Goal: Communication & Community: Answer question/provide support

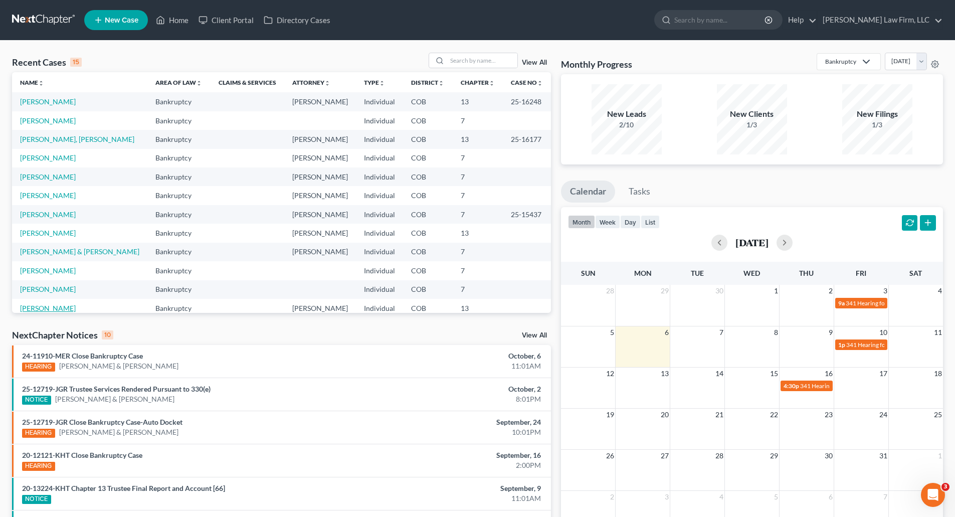
click at [48, 307] on link "[PERSON_NAME]" at bounding box center [48, 308] width 56 height 9
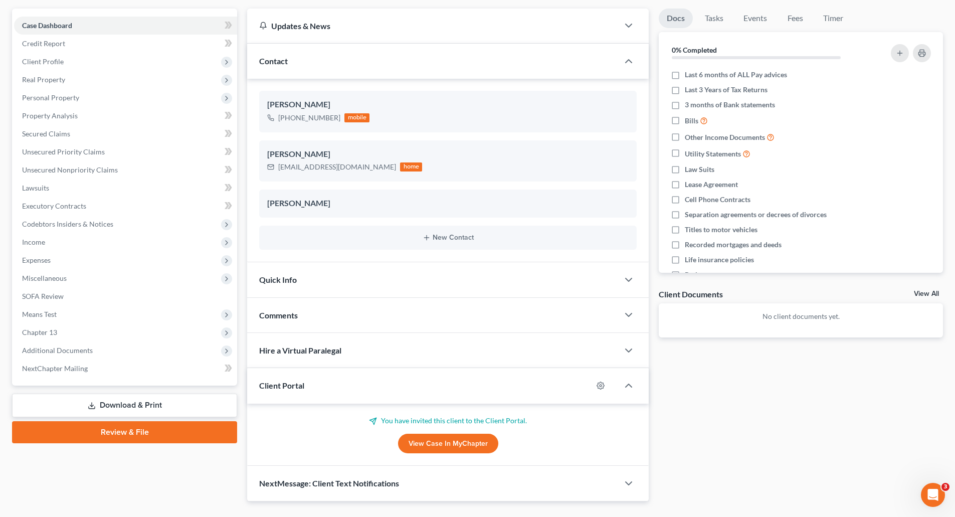
scroll to position [110, 0]
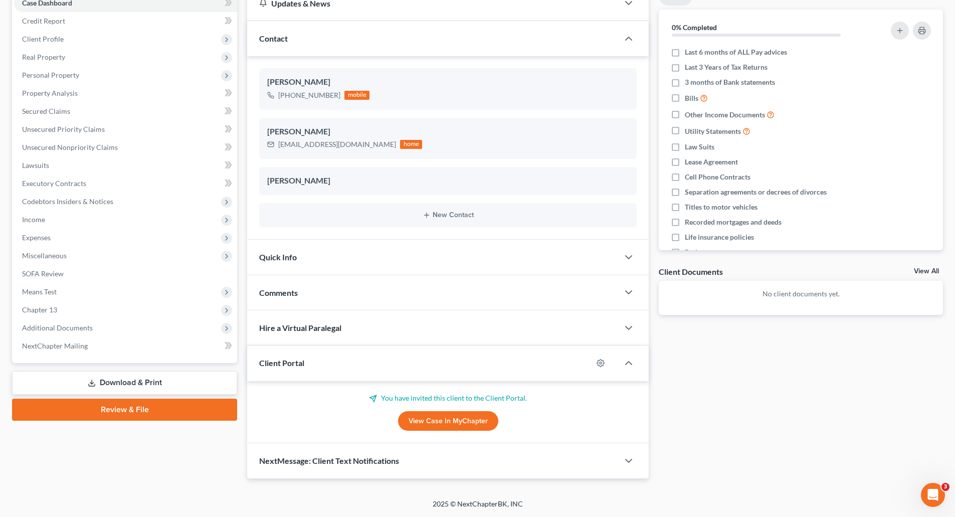
click at [430, 423] on link "View Case in MyChapter" at bounding box center [448, 421] width 100 height 20
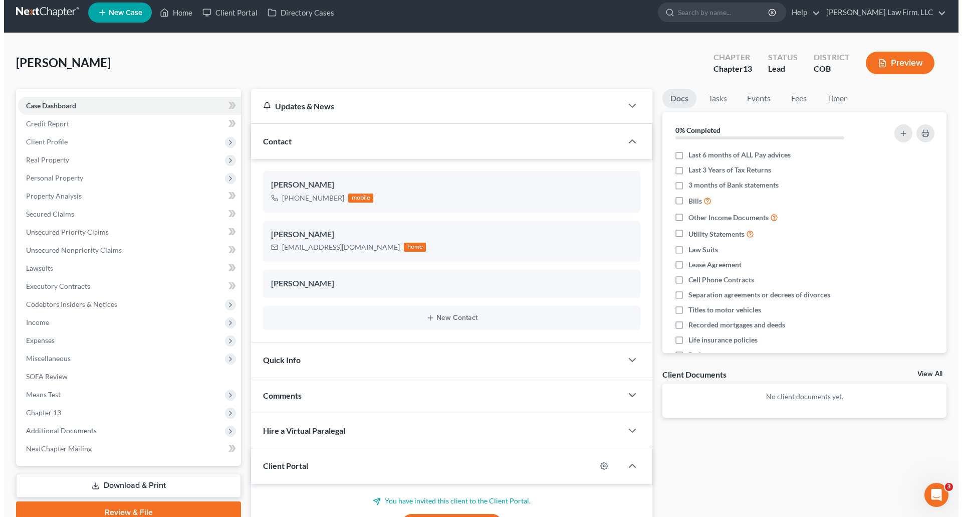
scroll to position [0, 0]
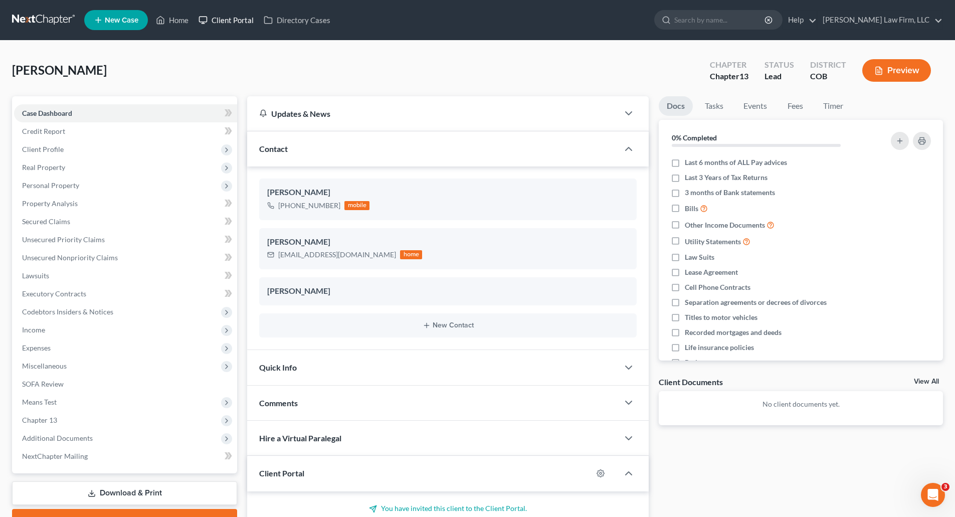
click at [240, 16] on link "Client Portal" at bounding box center [225, 20] width 65 height 18
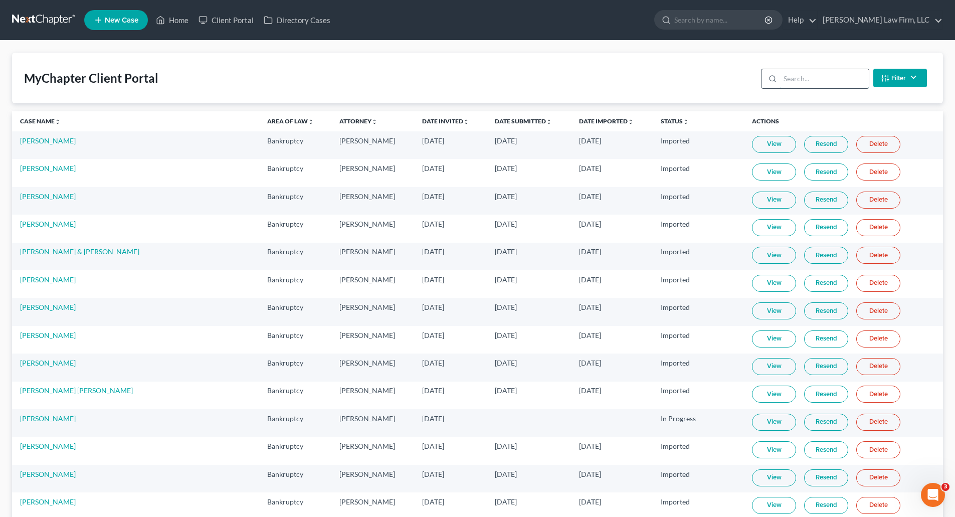
click at [812, 75] on input "search" at bounding box center [824, 78] width 89 height 19
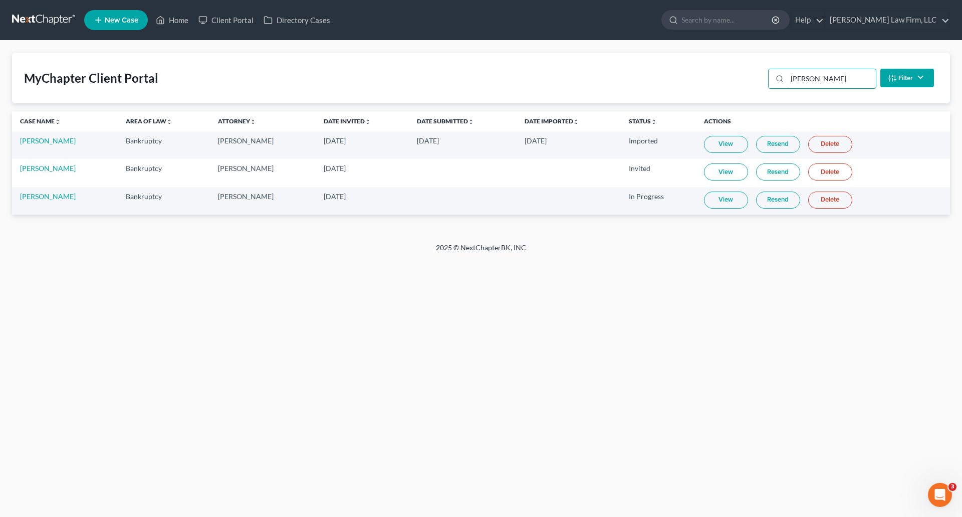
type input "[PERSON_NAME]"
click at [782, 199] on link "Resend" at bounding box center [778, 199] width 44 height 17
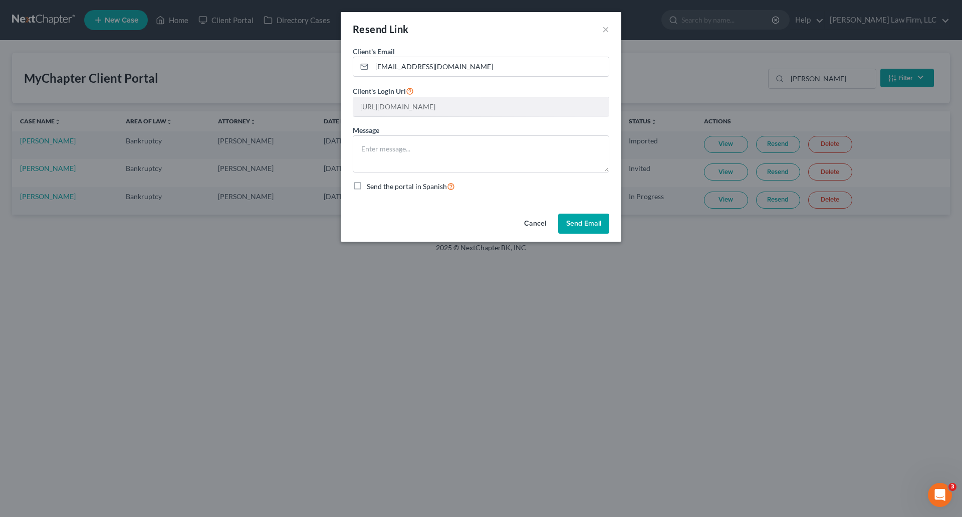
click at [577, 229] on button "Send Email" at bounding box center [583, 223] width 51 height 20
